Goal: Find specific page/section: Find specific page/section

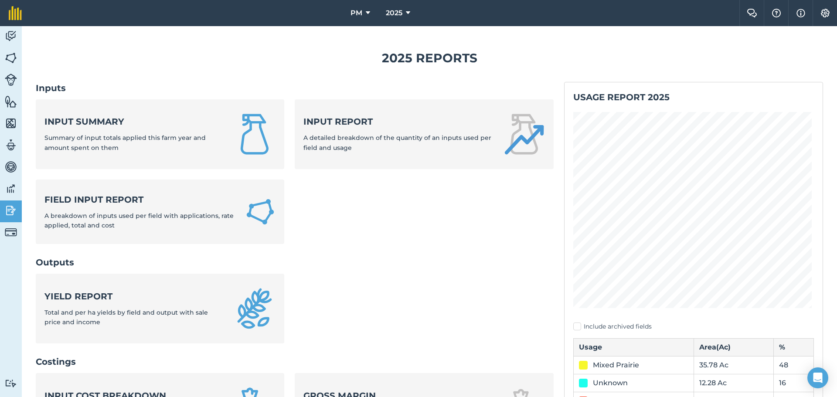
scroll to position [305, 0]
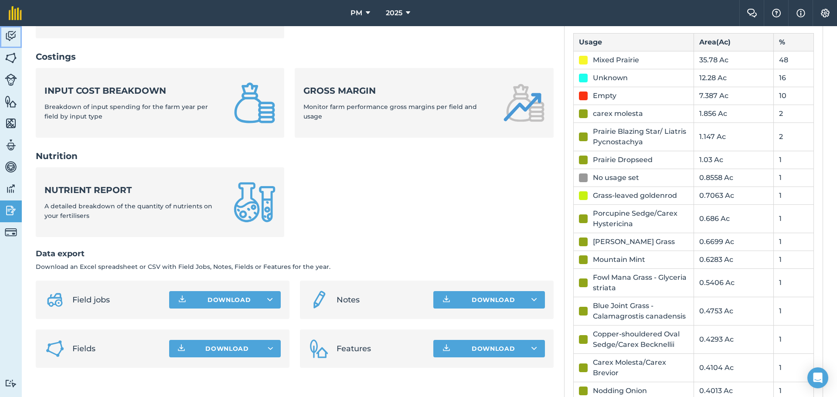
click at [14, 31] on img at bounding box center [11, 36] width 12 height 13
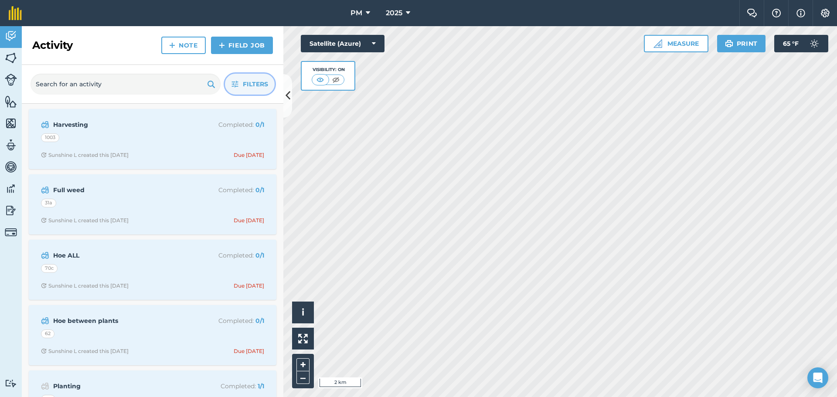
click at [252, 82] on span "Filters" at bounding box center [255, 84] width 25 height 10
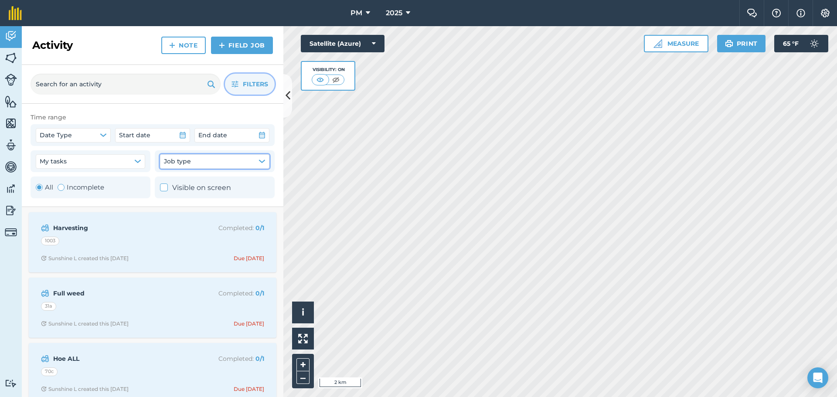
click at [204, 159] on button "Job type" at bounding box center [214, 161] width 109 height 14
click at [95, 132] on button "Date Type" at bounding box center [73, 135] width 75 height 14
click at [63, 189] on div "Toggle Activity" at bounding box center [61, 187] width 7 height 7
radio input "false"
radio input "true"
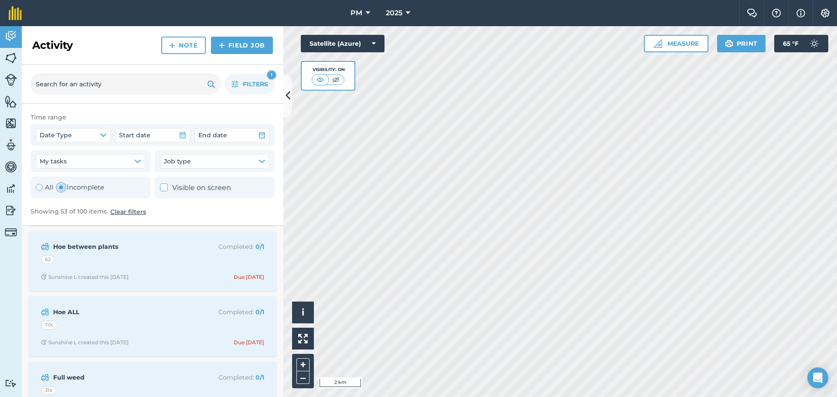
scroll to position [349, 0]
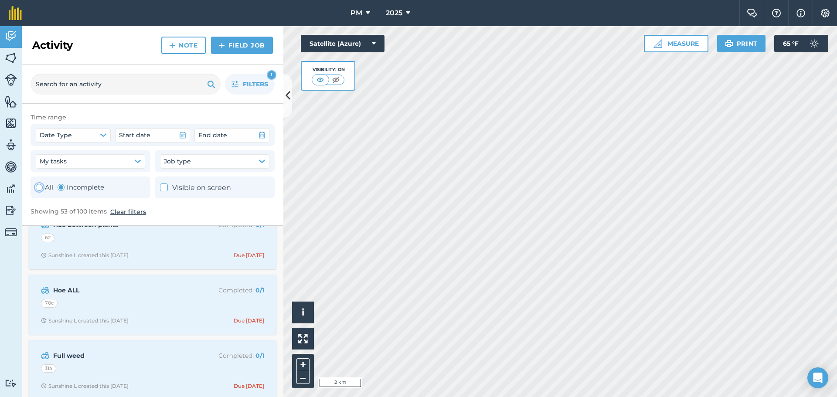
click at [39, 189] on div "Toggle Activity" at bounding box center [39, 187] width 7 height 7
radio input "true"
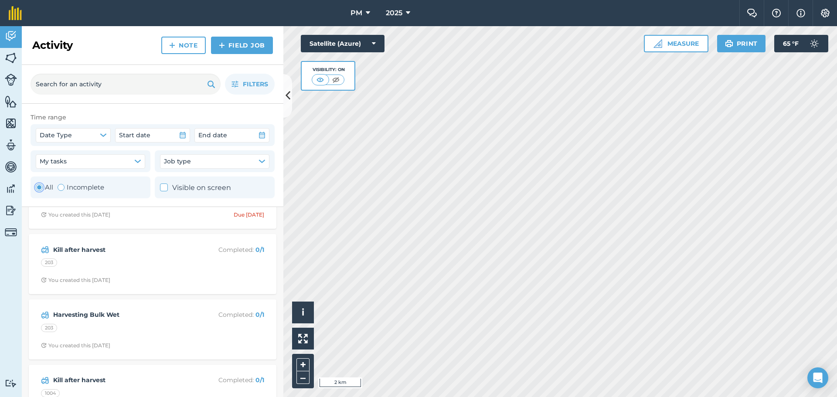
scroll to position [1265, 0]
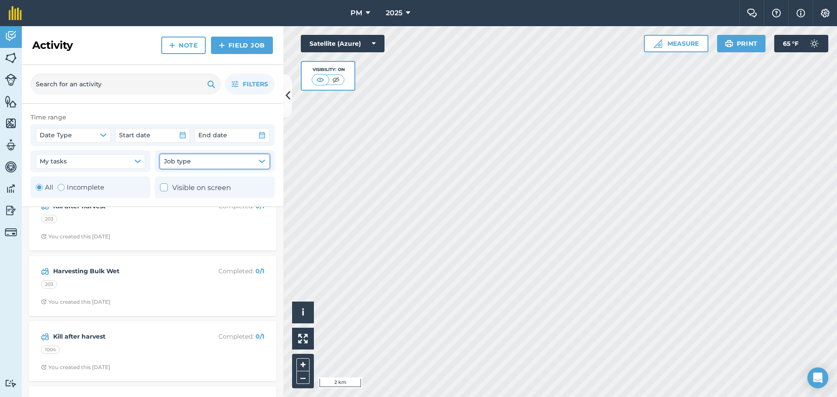
click at [265, 159] on icon "button" at bounding box center [262, 161] width 7 height 7
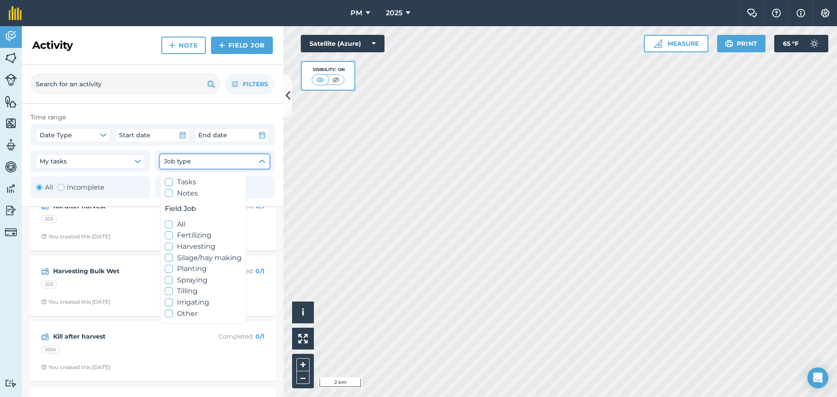
click at [169, 246] on icon at bounding box center [169, 247] width 6 height 6
checkbox input "true"
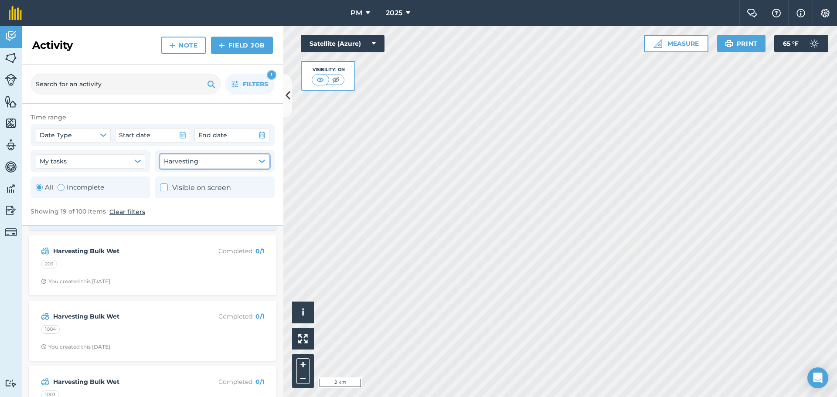
scroll to position [0, 0]
